Goal: Information Seeking & Learning: Check status

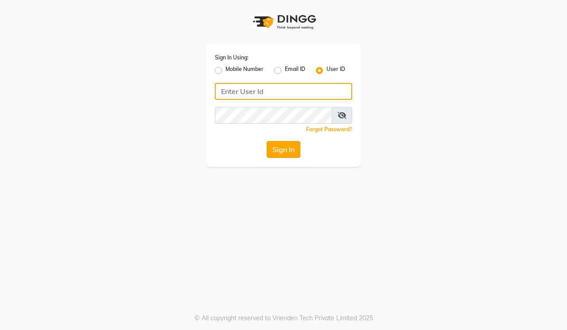
type input "hairmaxsalon"
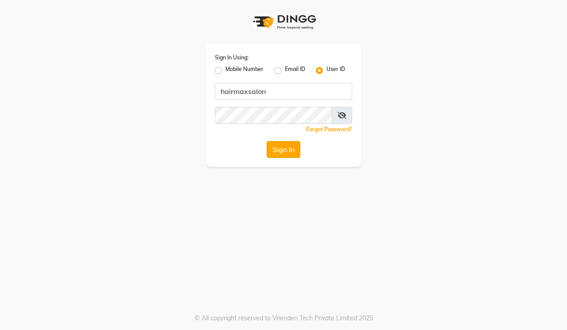
click at [278, 152] on button "Sign In" at bounding box center [284, 149] width 34 height 17
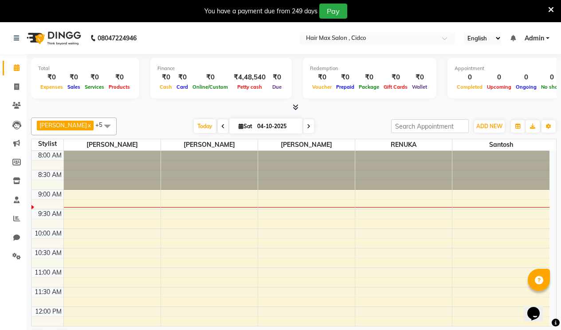
click at [550, 9] on icon at bounding box center [551, 10] width 6 height 8
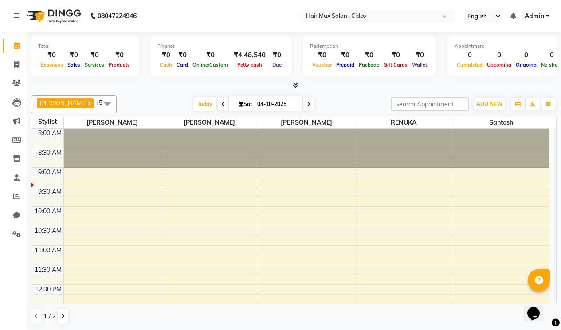
click at [295, 82] on icon at bounding box center [295, 85] width 6 height 7
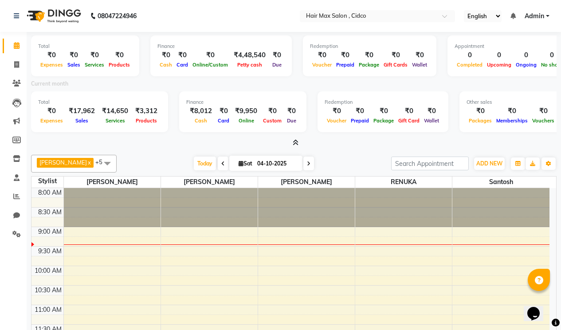
click at [221, 164] on icon at bounding box center [223, 163] width 4 height 5
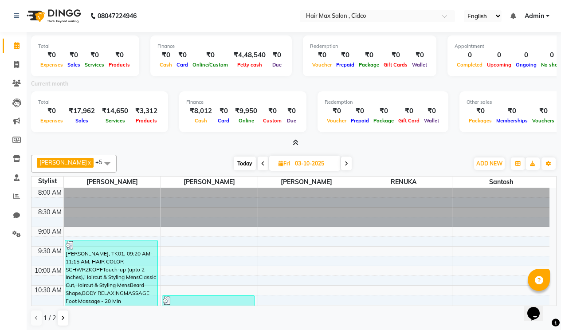
click at [344, 162] on icon at bounding box center [346, 163] width 4 height 5
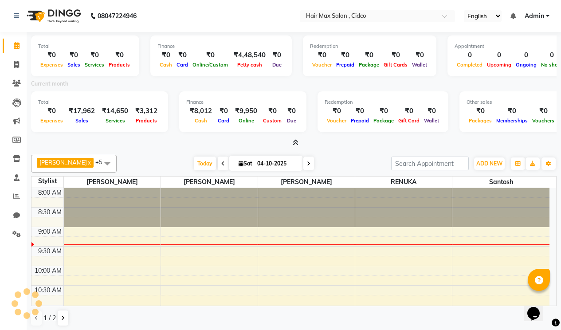
scroll to position [39, 0]
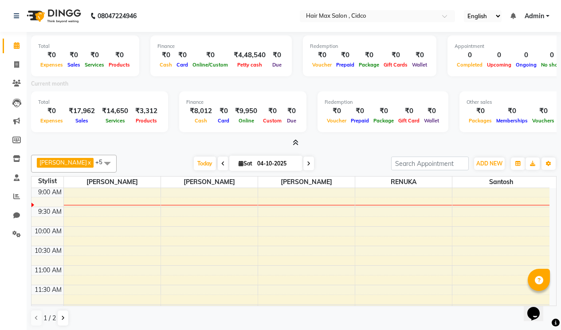
click at [221, 163] on icon at bounding box center [223, 163] width 4 height 5
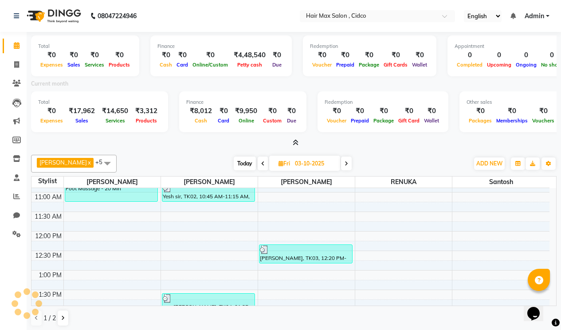
scroll to position [0, 0]
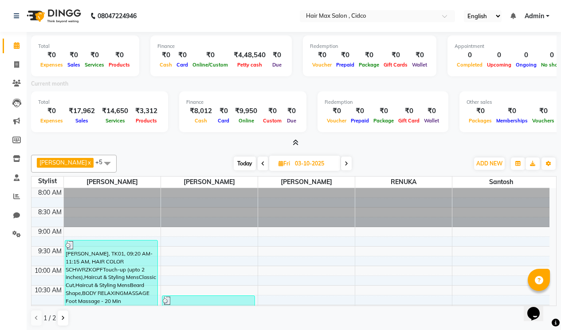
click at [344, 163] on icon at bounding box center [346, 163] width 4 height 5
type input "04-10-2025"
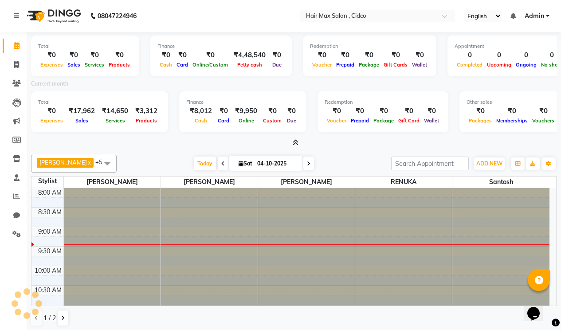
scroll to position [39, 0]
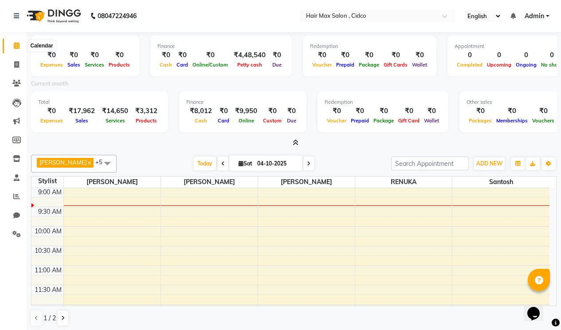
click at [18, 47] on icon at bounding box center [17, 45] width 6 height 7
click at [43, 46] on div "Total" at bounding box center [85, 47] width 94 height 8
click at [56, 83] on label "Current month" at bounding box center [49, 84] width 37 height 8
click at [55, 82] on label "Current month" at bounding box center [49, 84] width 37 height 8
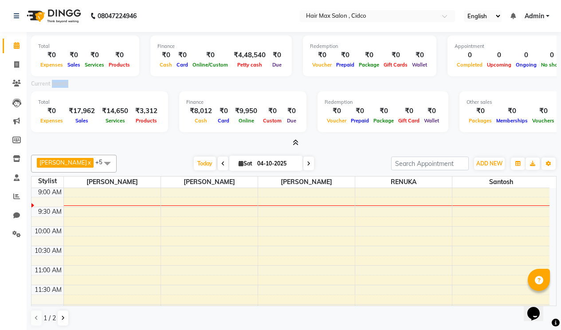
click at [55, 82] on label "Current month" at bounding box center [49, 84] width 37 height 8
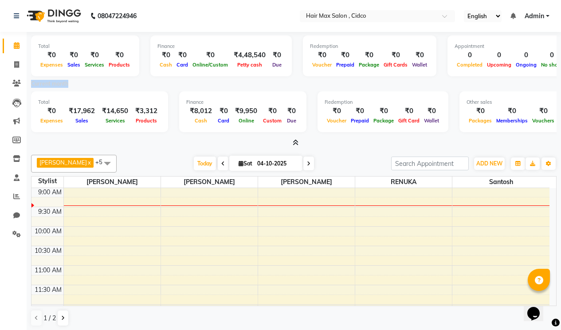
click at [55, 82] on label "Current month" at bounding box center [49, 84] width 37 height 8
